Goal: Transaction & Acquisition: Purchase product/service

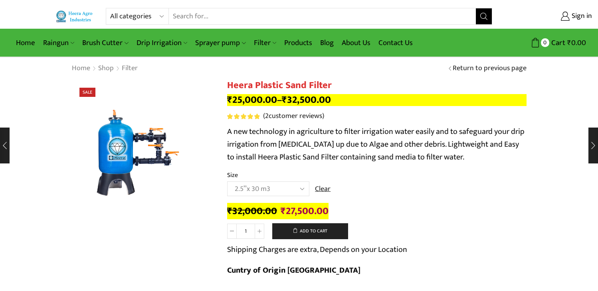
select select "2-5x-30-m3"
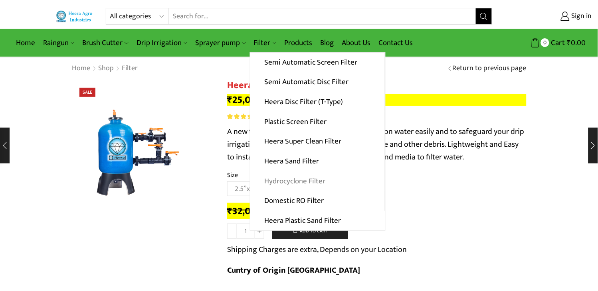
click at [299, 178] on link "Hydrocyclone Filter" at bounding box center [317, 181] width 135 height 20
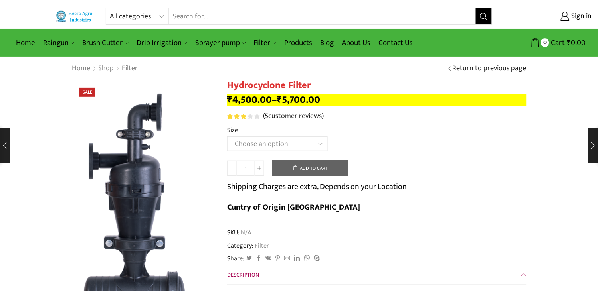
click at [278, 88] on h1 "Hydrocyclone Filter" at bounding box center [376, 86] width 299 height 12
copy div "Hydrocyclone Filter"
click at [317, 141] on select "Choose an option 2" Hydrocyclone Filter 2.5" Hydrocyclone Filter 3" Hydrocyclon…" at bounding box center [277, 144] width 101 height 15
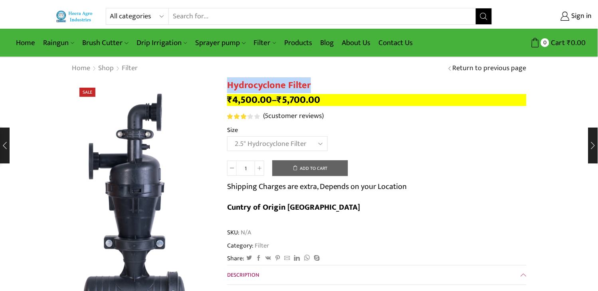
click at [227, 137] on select "Choose an option 2" Hydrocyclone Filter 2.5" Hydrocyclone Filter 3" Hydrocyclon…" at bounding box center [277, 144] width 101 height 15
select select "2.5" Hydrocyclone Filter"
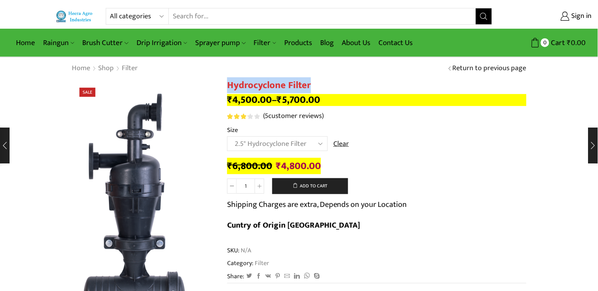
click at [313, 145] on select "Choose an option 2" Hydrocyclone Filter 2.5" Hydrocyclone Filter 3" Hydrocyclon…" at bounding box center [277, 144] width 101 height 15
click at [227, 137] on select "Choose an option 2" Hydrocyclone Filter 2.5" Hydrocyclone Filter 3" Hydrocyclon…" at bounding box center [277, 144] width 101 height 15
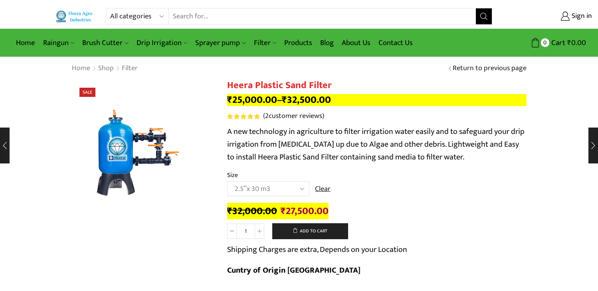
select select "2-5x-30-m3"
click at [299, 187] on select "Choose an option 2.5’’x 30 m3 2’’ x 20 m3 3.0’’x 40 m3 3.0’’x 50 m3" at bounding box center [268, 189] width 82 height 15
